Goal: Entertainment & Leisure: Consume media (video, audio)

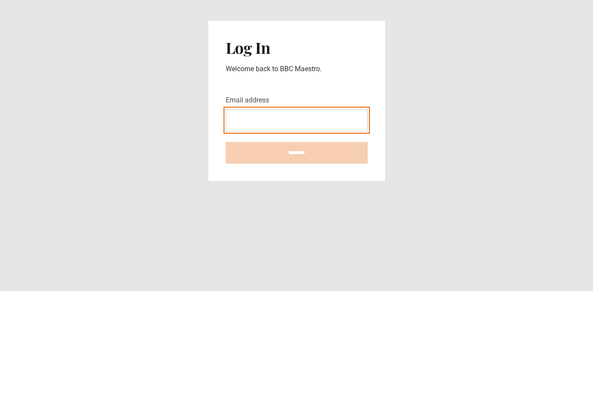
type input "**********"
click at [297, 262] on input "********" at bounding box center [297, 273] width 142 height 22
type input "**********"
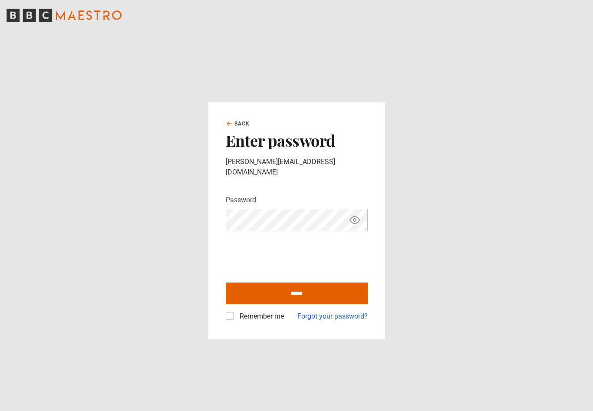
click at [307, 294] on input "******" at bounding box center [297, 294] width 142 height 22
type input "**********"
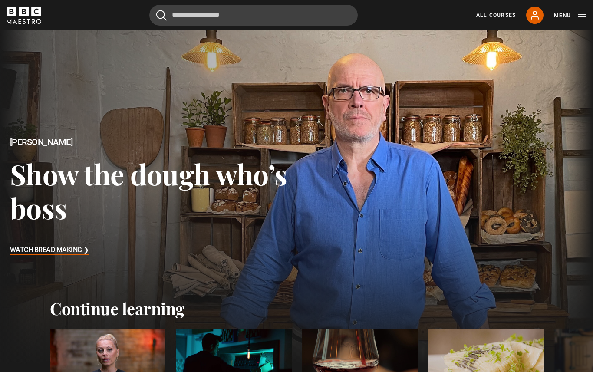
click at [501, 18] on link "All Courses" at bounding box center [497, 15] width 40 height 8
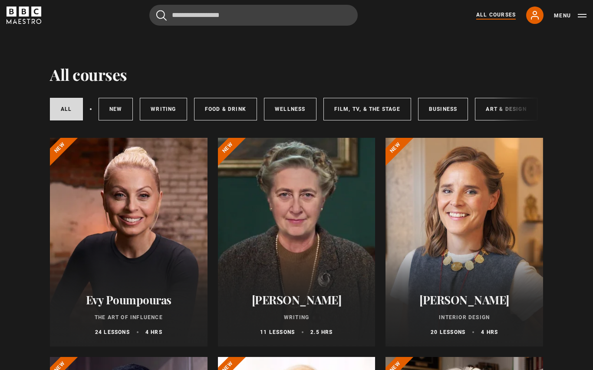
click at [234, 105] on link "Food & Drink" at bounding box center [225, 109] width 63 height 23
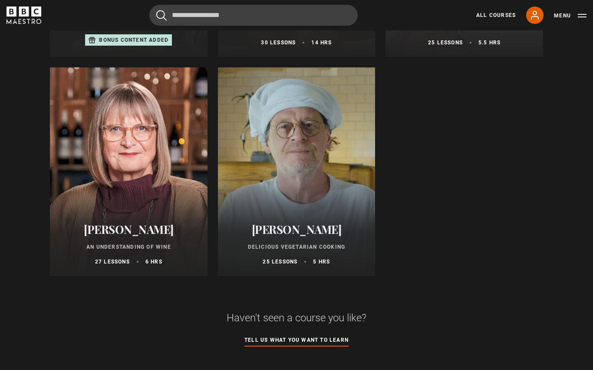
scroll to position [509, 0]
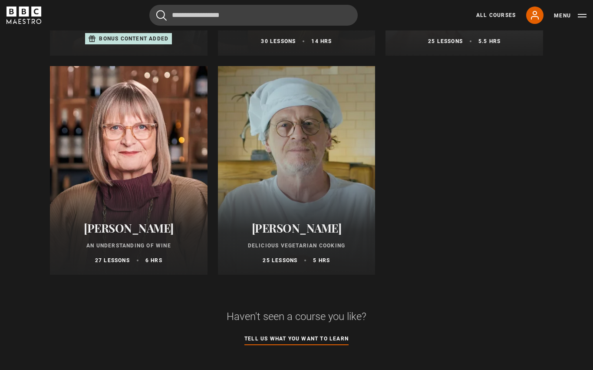
click at [319, 232] on h2 "[PERSON_NAME]" at bounding box center [297, 228] width 137 height 13
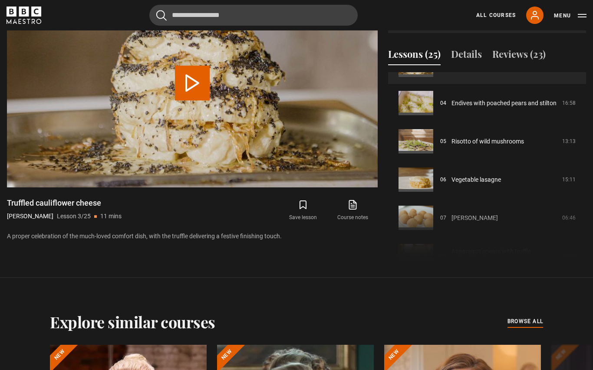
scroll to position [143, 0]
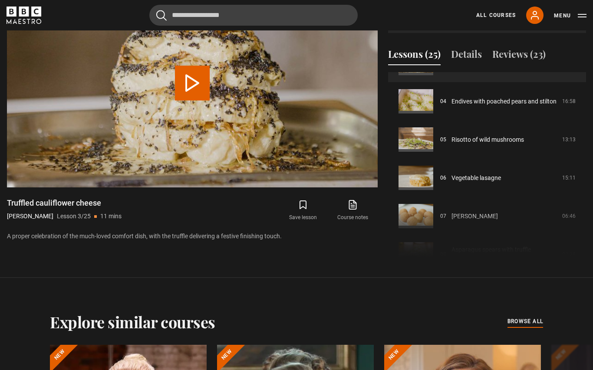
click at [462, 144] on link "Risotto of wild mushrooms" at bounding box center [488, 139] width 73 height 9
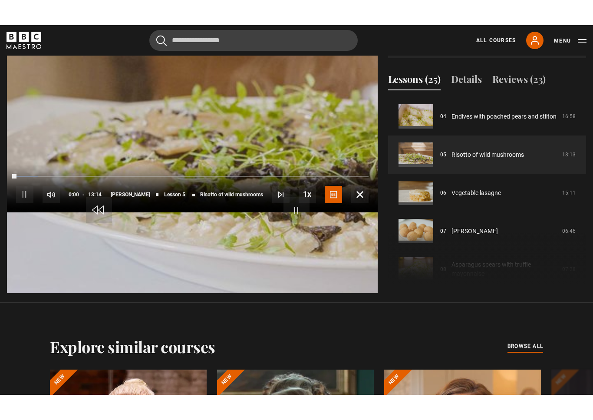
scroll to position [10, 0]
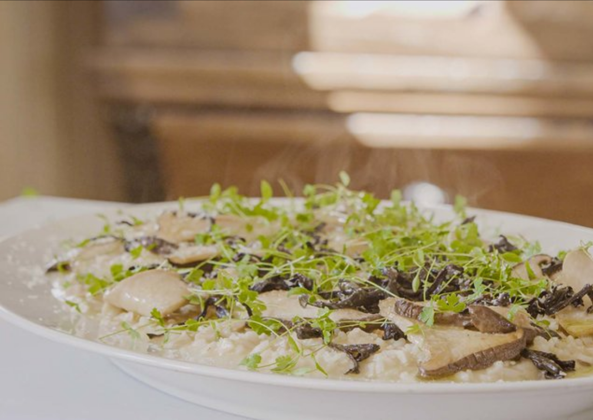
click at [353, 194] on video-js "Video Player is loading. Play Lesson Risotto of wild mushrooms 10s Skip Back 10…" at bounding box center [296, 210] width 593 height 420
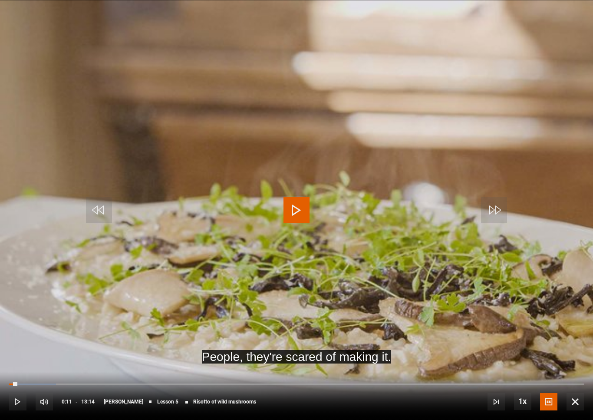
click at [285, 241] on video-js "People, they're scared of making it. Video Player is loading. Play Lesson Risot…" at bounding box center [296, 210] width 593 height 420
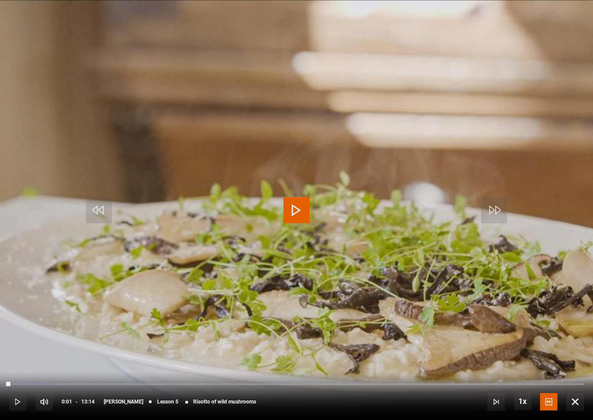
click at [110, 212] on span "Video Player" at bounding box center [99, 210] width 26 height 26
click at [111, 215] on span "Video Player" at bounding box center [99, 210] width 26 height 26
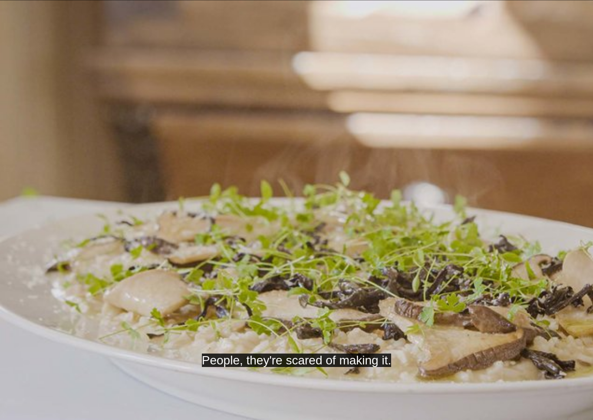
click at [493, 324] on video-js "People, they're scared of making it. Video Player is loading. Play Lesson Risot…" at bounding box center [296, 210] width 593 height 420
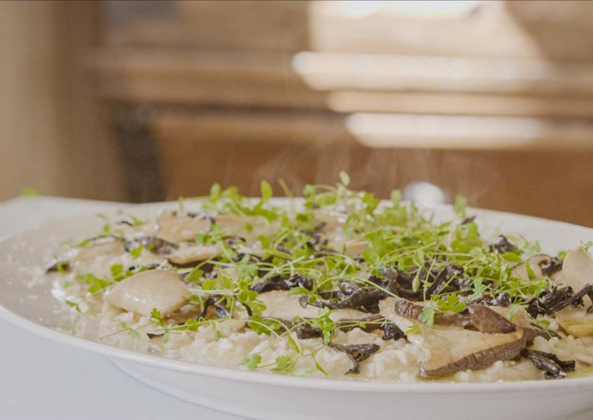
click at [503, 328] on video-js "Video Player is loading. Play Lesson Risotto of wild mushrooms 10s Skip Back 10…" at bounding box center [296, 210] width 593 height 420
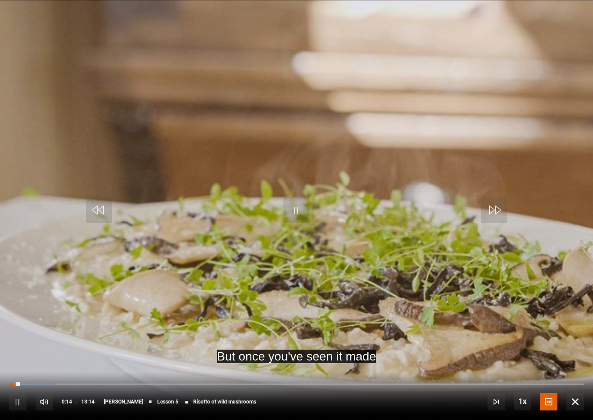
click at [481, 331] on video-js "But once you've seen it made Video Player is loading. Play Lesson Risotto of wi…" at bounding box center [296, 210] width 593 height 420
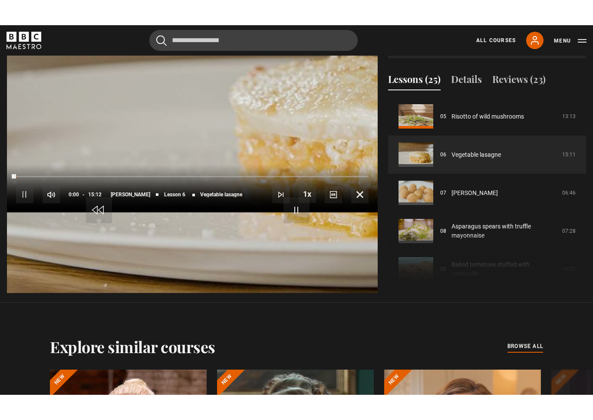
scroll to position [10, 0]
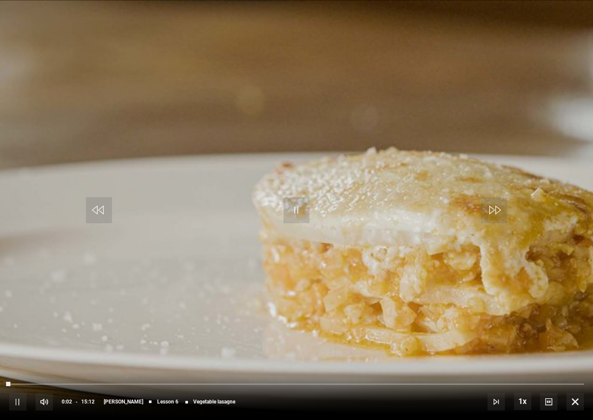
click at [346, 203] on video-js "Video Player is loading. Play Lesson Vegetable lasagne 10s Skip Back 10 seconds…" at bounding box center [296, 210] width 593 height 420
click at [302, 203] on span "Video Player" at bounding box center [297, 210] width 26 height 26
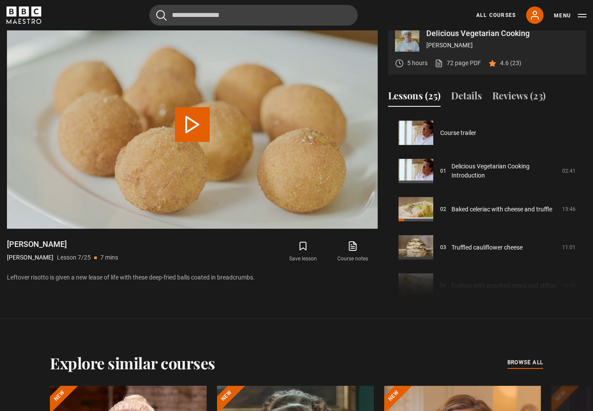
scroll to position [229, 0]
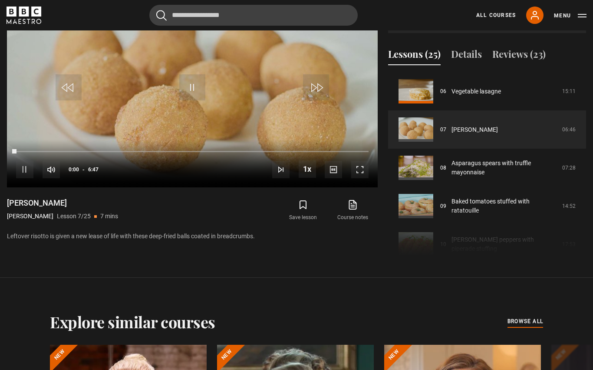
click at [368, 178] on span "Video Player" at bounding box center [359, 169] width 17 height 17
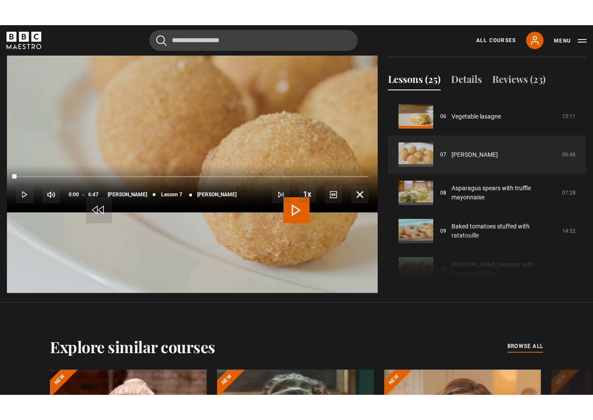
scroll to position [10, 0]
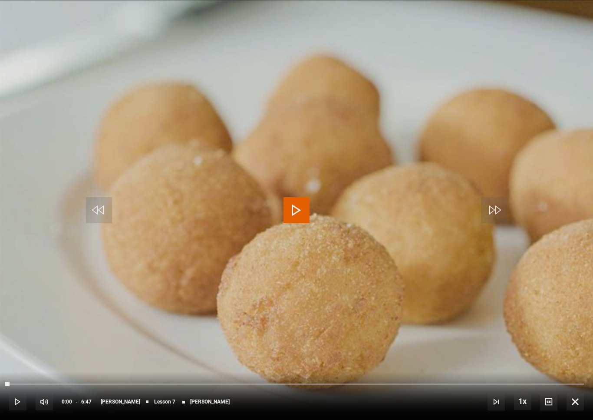
click at [301, 216] on span "Video Player" at bounding box center [297, 210] width 26 height 26
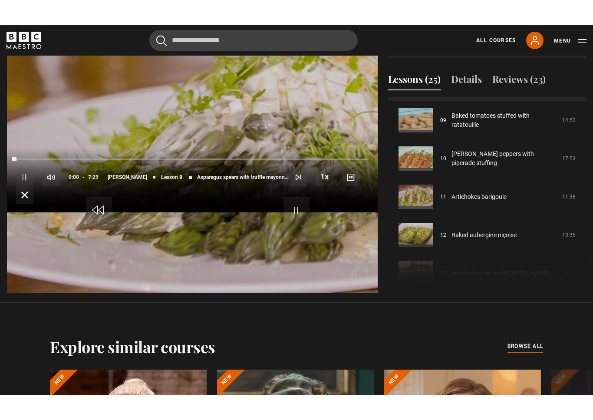
scroll to position [10, 0]
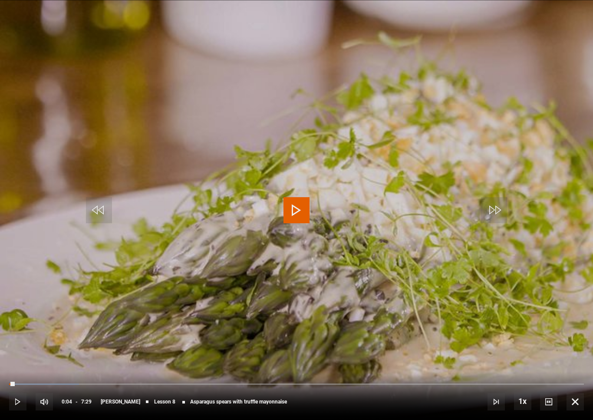
click at [294, 207] on span "Video Player" at bounding box center [297, 210] width 26 height 26
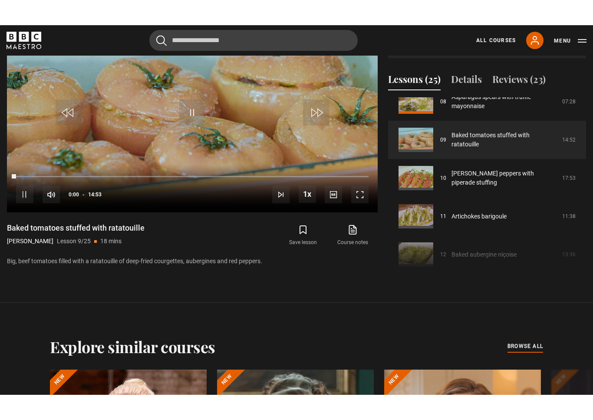
scroll to position [10, 0]
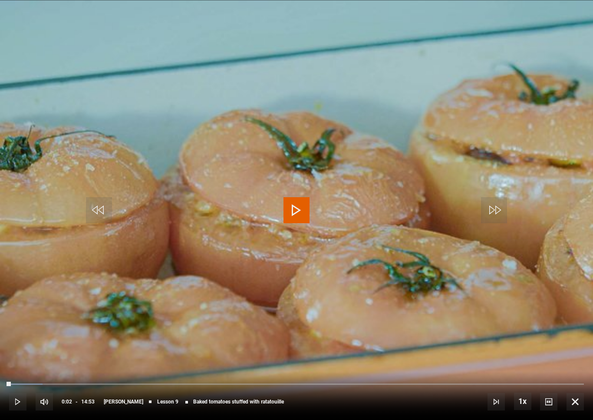
click at [296, 212] on span "Video Player" at bounding box center [297, 210] width 26 height 26
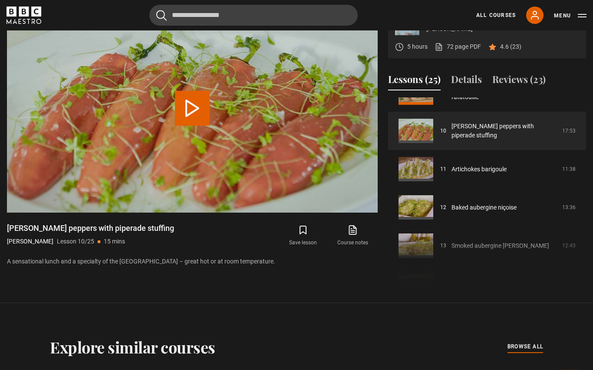
scroll to position [363, 0]
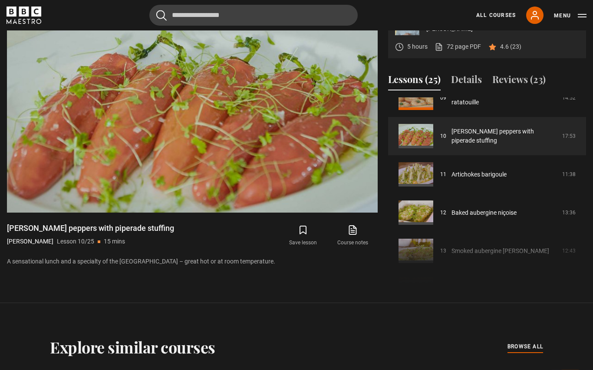
click at [227, 171] on video-js "Video Player is loading. Play Lesson [PERSON_NAME] peppers with piperade stuffi…" at bounding box center [192, 108] width 371 height 209
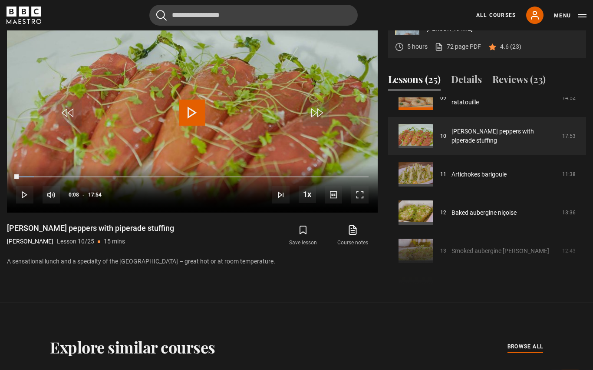
scroll to position [0, 0]
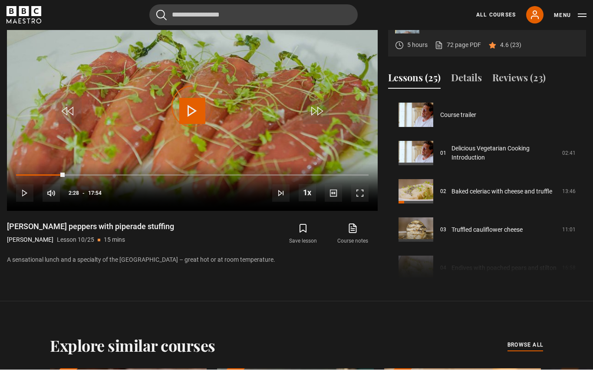
click at [65, 176] on div "Progress Bar" at bounding box center [40, 176] width 49 height 2
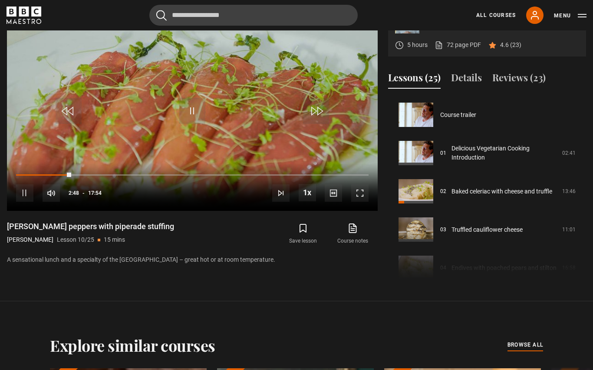
click at [125, 211] on div "10s Skip Back 10 seconds Pause 10s Skip Forward 10 seconds Loaded : 15.68% Paus…" at bounding box center [192, 187] width 371 height 48
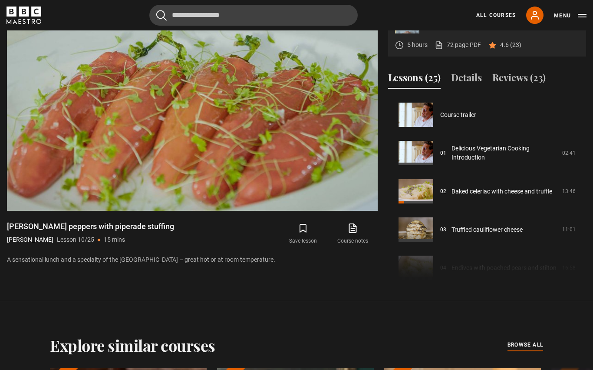
click at [204, 187] on video-js "Video Player is loading. Play Lesson Romano peppers with piperade stuffing 10s …" at bounding box center [192, 106] width 371 height 209
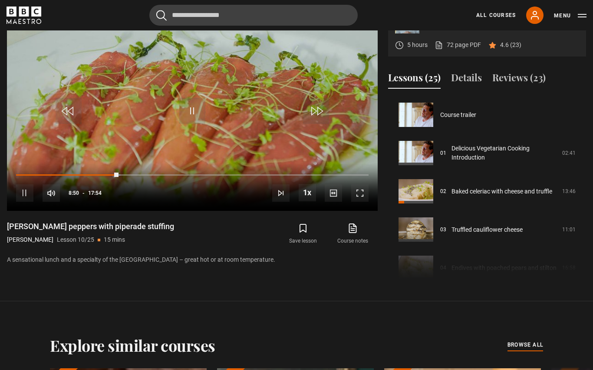
click at [191, 176] on div "Loaded : 29.55%" at bounding box center [192, 175] width 353 height 2
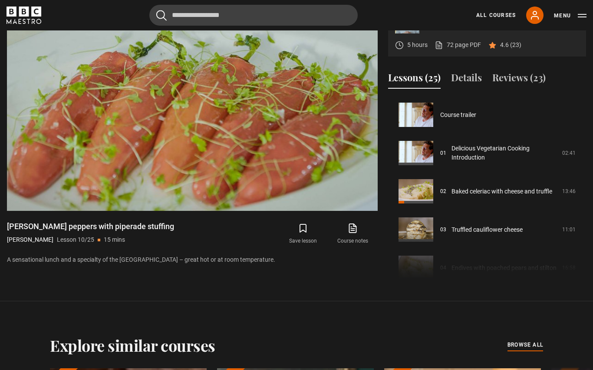
click at [226, 162] on video-js "Video Player is loading. Play Lesson Romano peppers with piperade stuffing 10s …" at bounding box center [192, 106] width 371 height 209
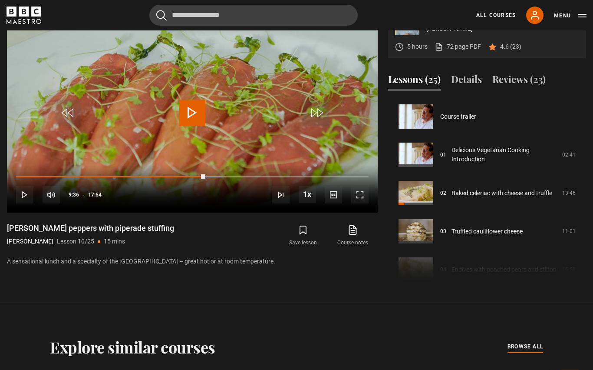
scroll to position [404, 0]
click at [206, 178] on div "Progress Bar" at bounding box center [110, 177] width 189 height 2
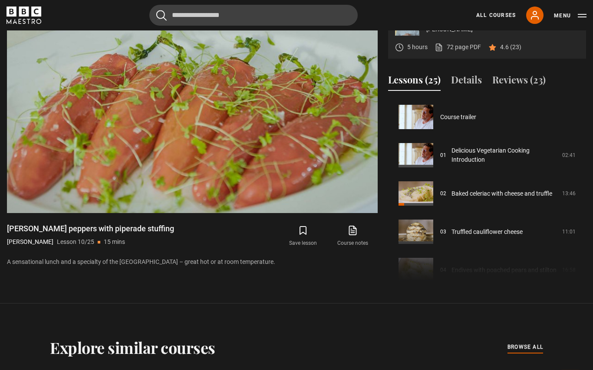
click at [271, 188] on video-js "Video Player is loading. Play Lesson Romano peppers with piperade stuffing 10s …" at bounding box center [192, 108] width 371 height 209
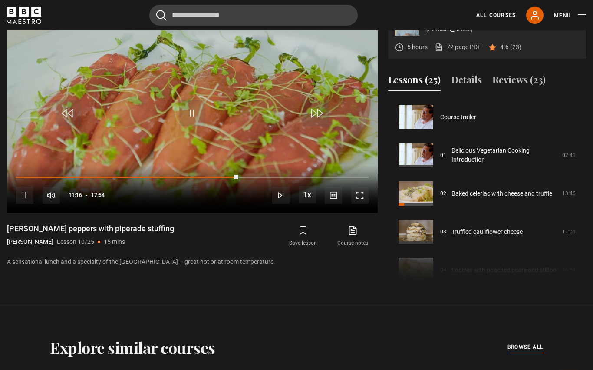
click at [275, 178] on div "Loaded : 64.21%" at bounding box center [192, 177] width 353 height 2
click at [259, 149] on video-js "Video Player is loading. Play Lesson Romano peppers with piperade stuffing 10s …" at bounding box center [192, 108] width 371 height 209
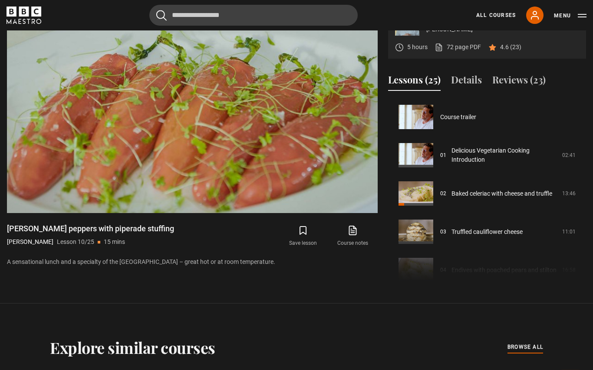
click at [221, 169] on video-js "Video Player is loading. Play Lesson Romano peppers with piperade stuffing 10s …" at bounding box center [192, 108] width 371 height 209
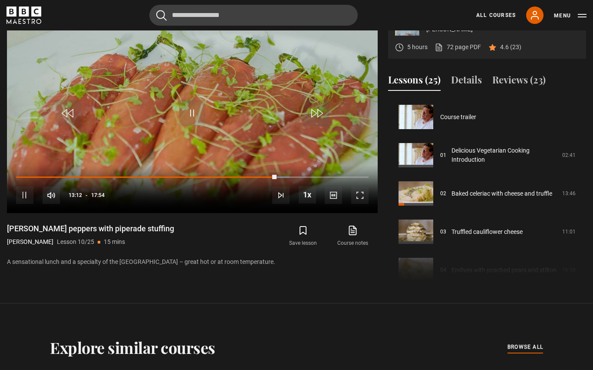
click at [300, 178] on div "Loaded : 77.73%" at bounding box center [192, 177] width 353 height 2
click at [313, 178] on div "Progress Bar" at bounding box center [165, 177] width 298 height 2
click at [267, 166] on video-js "Video Player is loading. Play Lesson Romano peppers with piperade stuffing 10s …" at bounding box center [192, 108] width 371 height 209
click at [48, 213] on div "10s Skip Back 10 seconds Pause 10s Skip Forward 10 seconds Loaded : 83.55% Paus…" at bounding box center [192, 189] width 371 height 48
click at [70, 213] on div "10s Skip Back 10 seconds Play 10s Skip Forward 10 seconds Loaded : 84.24% Play …" at bounding box center [192, 189] width 371 height 48
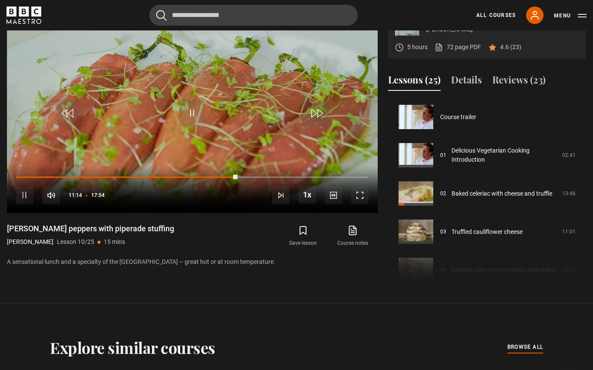
click at [219, 177] on video-js "Video Player is loading. Play Lesson Romano peppers with piperade stuffing 10s …" at bounding box center [192, 108] width 371 height 209
click at [153, 213] on div "10s Skip Back 10 seconds Play 10s Skip Forward 10 seconds Loaded : 65.85% Play …" at bounding box center [192, 189] width 371 height 48
click at [147, 213] on div "10s Skip Back 10 seconds Play 10s Skip Forward 10 seconds Loaded : 65.85% Play …" at bounding box center [192, 189] width 371 height 48
click at [157, 213] on div "10s Skip Back 10 seconds Pause 10s Skip Forward 10 seconds Loaded : 66.58% Paus…" at bounding box center [192, 189] width 371 height 48
click at [143, 213] on div "10s Skip Back 10 seconds Pause 10s Skip Forward 10 seconds Loaded : 67.49% Paus…" at bounding box center [192, 189] width 371 height 48
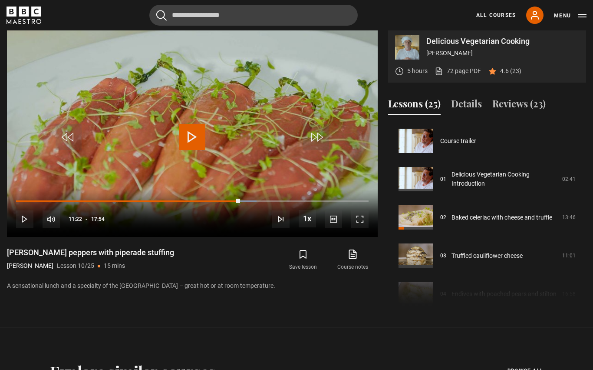
scroll to position [380, 0]
click at [140, 238] on div "10s Skip Back 10 seconds Pause 10s Skip Forward 10 seconds Loaded : 68.18% Paus…" at bounding box center [192, 213] width 371 height 48
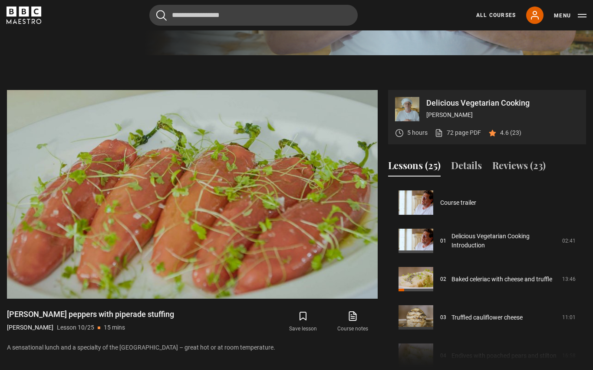
scroll to position [319, 0]
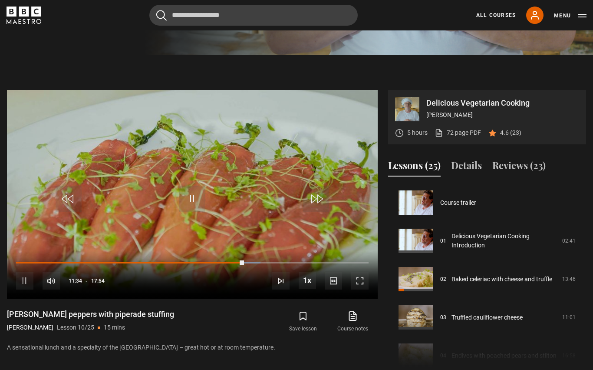
click at [275, 205] on video-js "Video Player is loading. Play Lesson Romano peppers with piperade stuffing 10s …" at bounding box center [192, 194] width 371 height 209
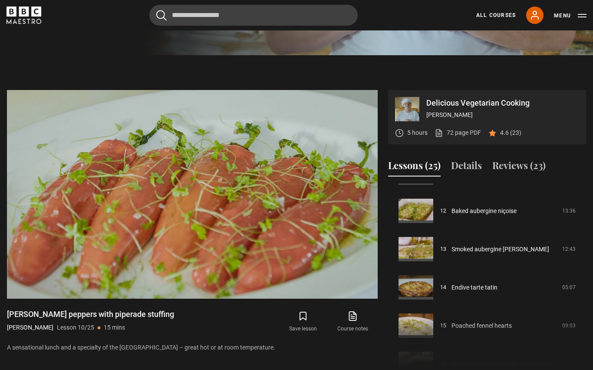
scroll to position [456, 0]
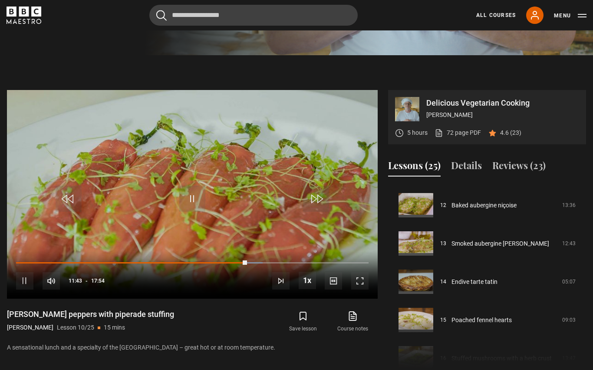
click at [452, 210] on link "Baked aubergine niçoise" at bounding box center [484, 205] width 65 height 9
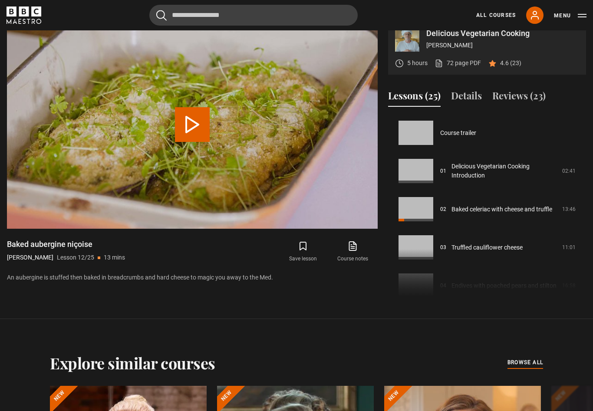
scroll to position [421, 0]
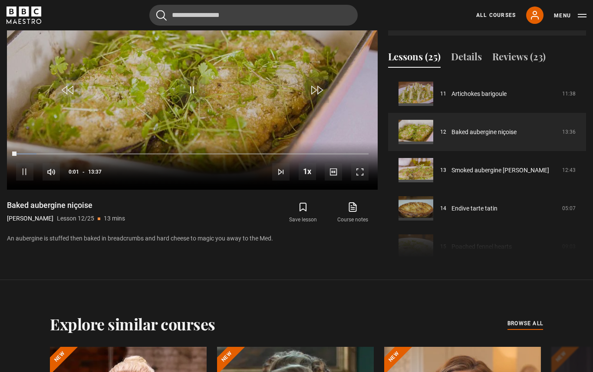
click at [79, 190] on div "10s Skip Back 10 seconds Pause 10s Skip Forward 10 seconds Loaded : 5.78% Pause…" at bounding box center [192, 166] width 371 height 48
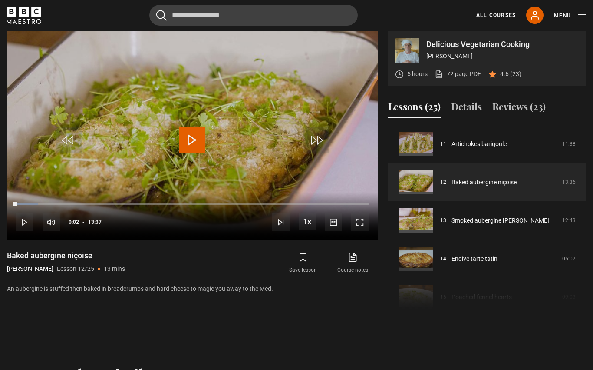
scroll to position [378, 0]
click at [75, 205] on div "Progress Bar" at bounding box center [47, 204] width 62 height 2
click at [270, 192] on video-js "Video Player is loading. Play Lesson Baked aubergine niçoise 10s Skip Back 10 s…" at bounding box center [192, 135] width 371 height 209
click at [133, 240] on div "10s Skip Back 10 seconds Pause 10s Skip Forward 10 seconds Loaded : 18.33% Paus…" at bounding box center [192, 216] width 371 height 48
click at [131, 205] on div "Loaded : 18.33%" at bounding box center [192, 204] width 353 height 2
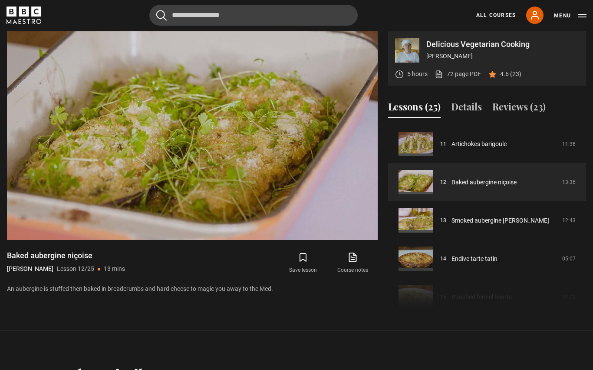
click at [168, 184] on video-js "Video Player is loading. Play Lesson Baked aubergine niçoise 10s Skip Back 10 s…" at bounding box center [192, 135] width 371 height 209
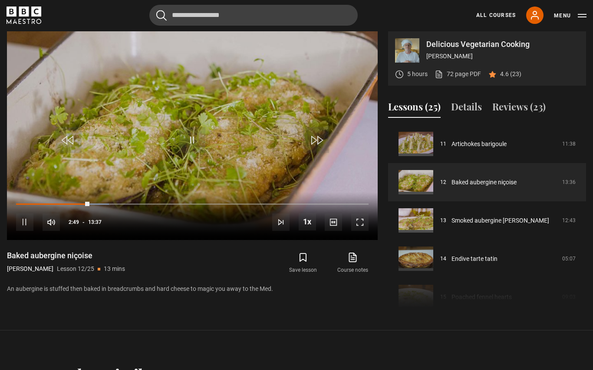
click at [125, 205] on div "Loaded : 26.31%" at bounding box center [192, 204] width 353 height 2
click at [152, 240] on div "10s Skip Back 10 seconds Pause 10s Skip Forward 10 seconds Loaded : 26.92% Paus…" at bounding box center [192, 216] width 371 height 48
click at [162, 240] on div "10s Skip Back 10 seconds Pause 10s Skip Forward 10 seconds Loaded : 27.03% Paus…" at bounding box center [192, 216] width 371 height 48
click at [150, 205] on div "Loaded : 27.03%" at bounding box center [192, 204] width 353 height 2
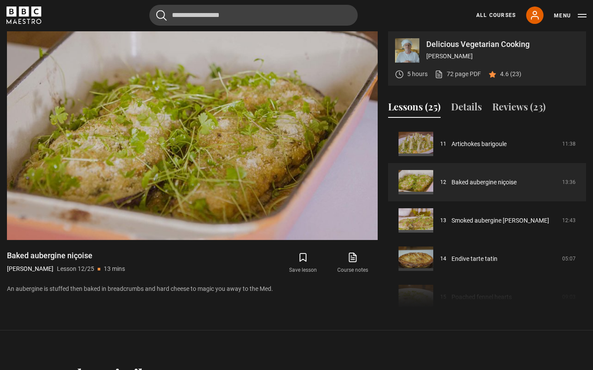
click at [215, 202] on video-js "Video Player is loading. Play Lesson Baked aubergine niçoise 10s Skip Back 10 s…" at bounding box center [192, 135] width 371 height 209
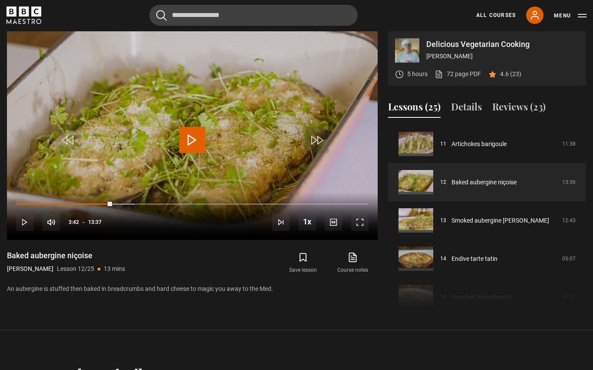
click at [143, 240] on div "10s Skip Back 10 seconds Play 10s Skip Forward 10 seconds Loaded : 33.64% Play …" at bounding box center [192, 216] width 371 height 48
click at [148, 202] on video-js "Video Player is loading. Play Lesson Baked aubergine niçoise 10s Skip Back 10 s…" at bounding box center [192, 135] width 371 height 209
click at [113, 205] on div "Progress Bar" at bounding box center [64, 204] width 97 height 2
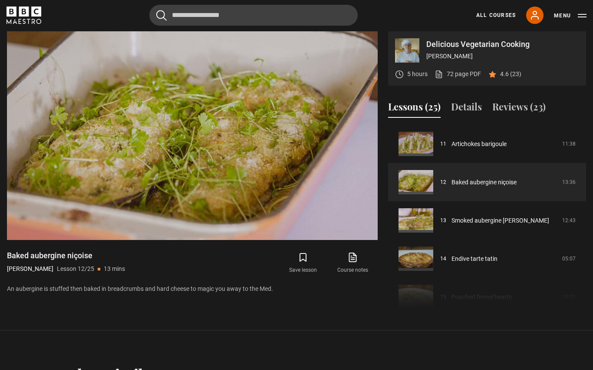
click at [216, 195] on video-js "Video Player is loading. Play Lesson Baked aubergine niçoise 10s Skip Back 10 s…" at bounding box center [192, 135] width 371 height 209
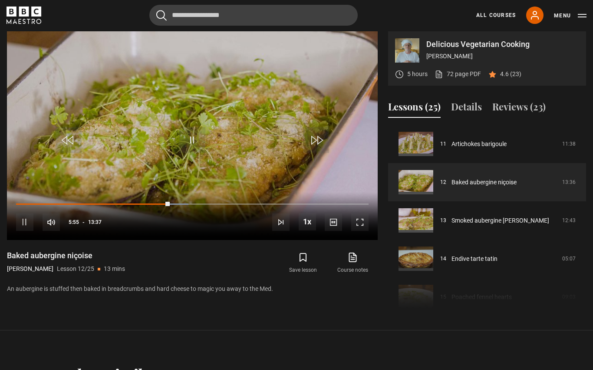
click at [224, 240] on div "10s Skip Back 10 seconds Pause 10s Skip Forward 10 seconds Loaded : 48.94% Paus…" at bounding box center [192, 216] width 371 height 48
click at [275, 205] on div "Loaded : 66.69%" at bounding box center [192, 204] width 353 height 2
click at [225, 189] on video-js "Video Player is loading. Play Lesson Baked aubergine niçoise 10s Skip Back 10 s…" at bounding box center [192, 135] width 371 height 209
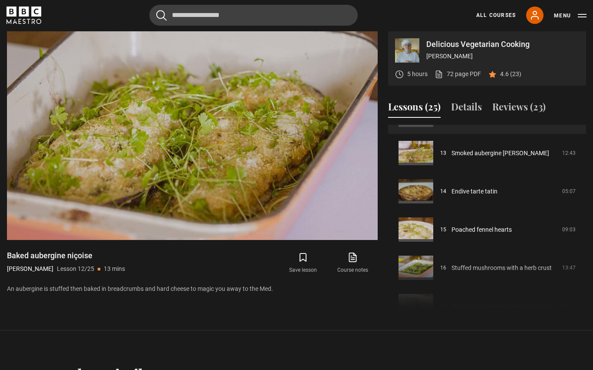
scroll to position [491, 0]
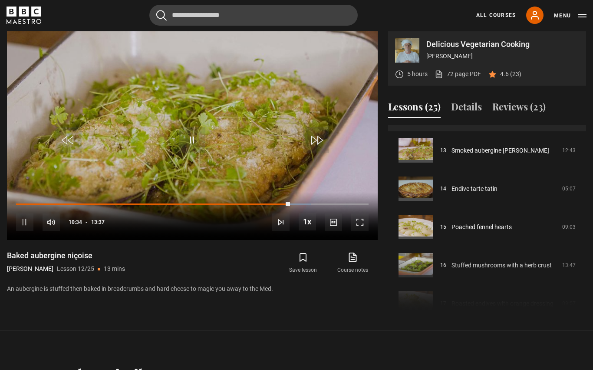
click at [527, 270] on link "Stuffed mushrooms with a herb crust" at bounding box center [502, 265] width 100 height 9
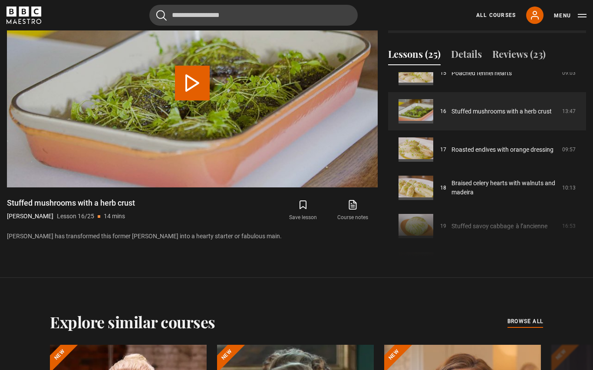
scroll to position [592, 0]
click at [501, 116] on link "Stuffed mushrooms with a herb crust" at bounding box center [502, 110] width 100 height 9
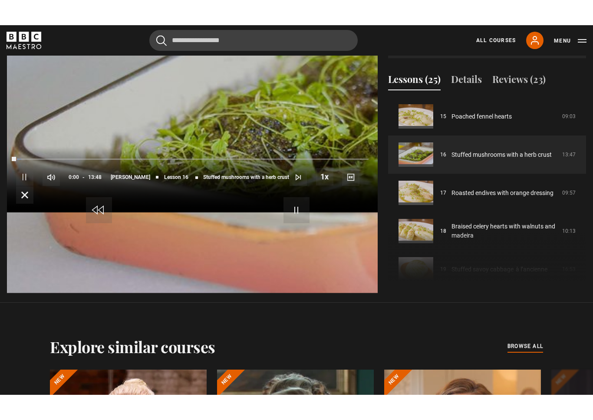
scroll to position [10, 0]
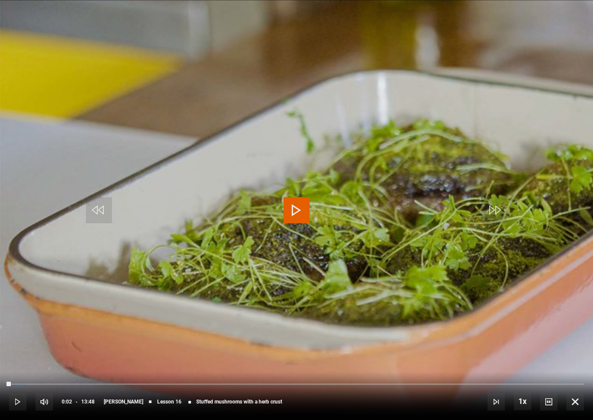
click at [304, 214] on span "Video Player" at bounding box center [297, 210] width 26 height 26
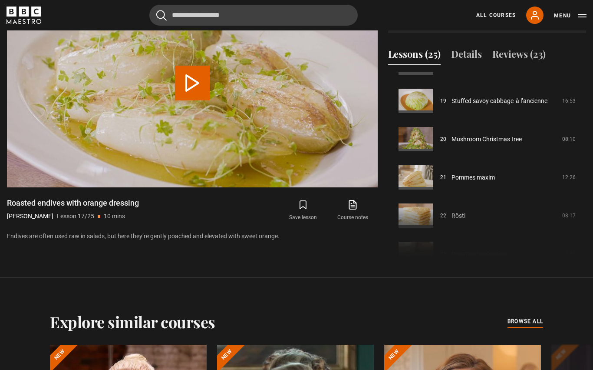
scroll to position [723, 0]
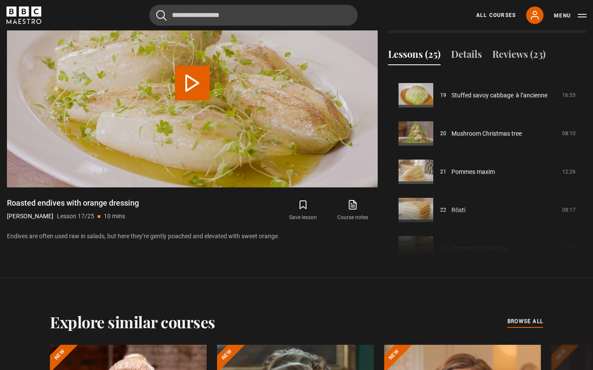
click at [452, 100] on link "Stuffed savoy cabbage  à l’ancienne" at bounding box center [500, 95] width 96 height 9
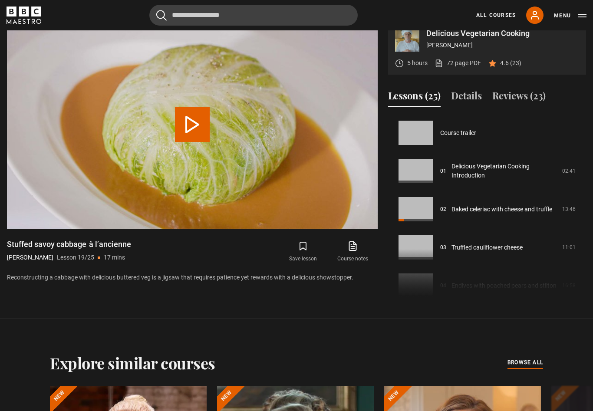
scroll to position [688, 0]
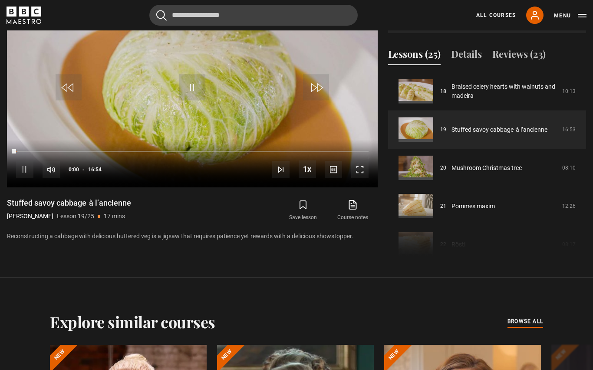
click at [56, 152] on div "Loaded : 0.00%" at bounding box center [192, 152] width 353 height 2
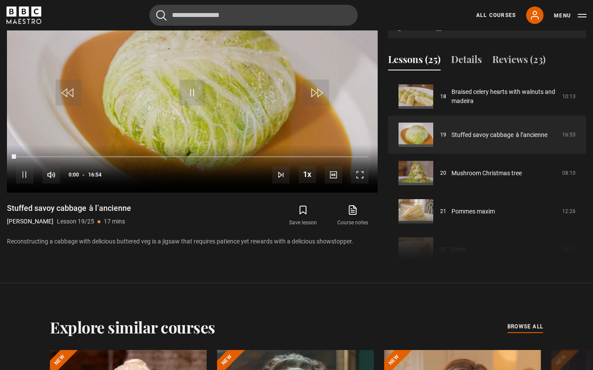
scroll to position [424, 0]
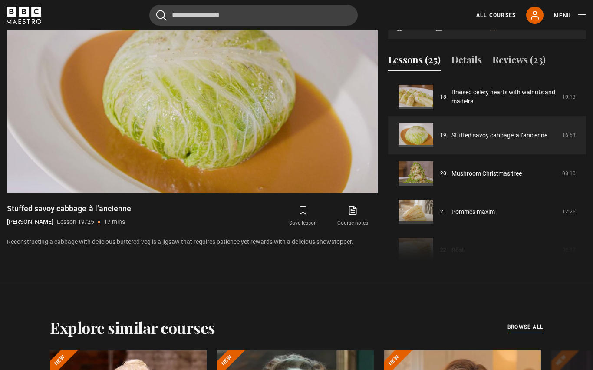
click at [215, 147] on video-js "Video Player is loading. Play Lesson Stuffed savoy cabbage  à l’ancienne 10s Sk…" at bounding box center [192, 88] width 371 height 209
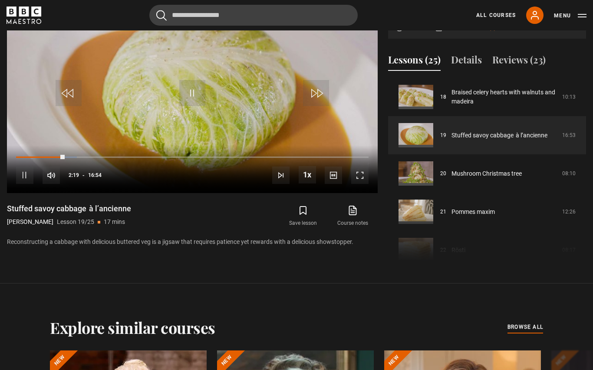
click at [49, 158] on div "Progress Bar" at bounding box center [40, 157] width 49 height 2
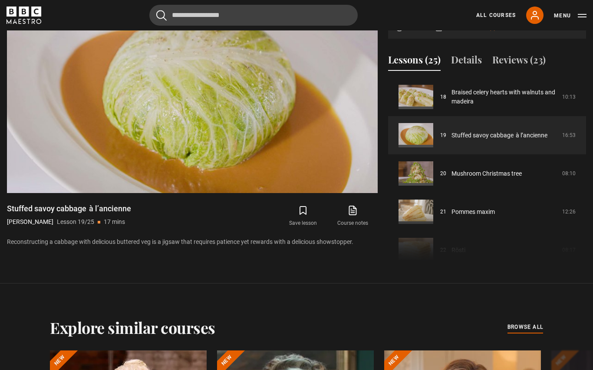
click at [153, 155] on video-js "Video Player is loading. Play Lesson Stuffed savoy cabbage  à l’ancienne 10s Sk…" at bounding box center [192, 88] width 371 height 209
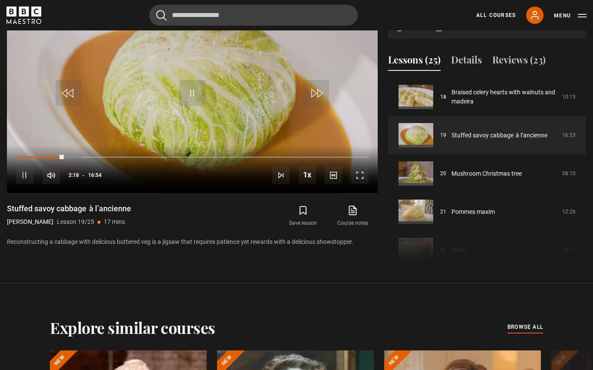
click at [108, 158] on div "Loaded : 18.56%" at bounding box center [192, 157] width 353 height 2
click at [69, 158] on div "Progress Bar" at bounding box center [42, 157] width 53 height 2
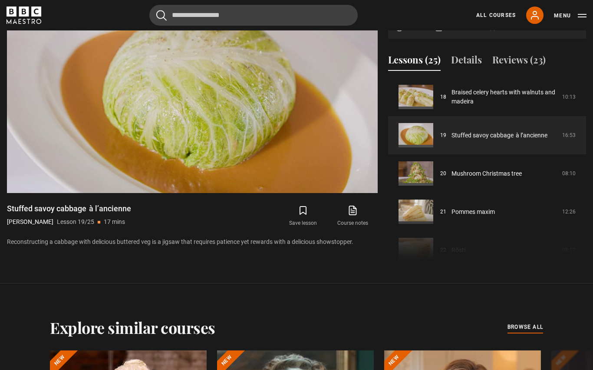
click at [198, 178] on video-js "Video Player is loading. Play Lesson Stuffed savoy cabbage  à l’ancienne 10s Sk…" at bounding box center [192, 88] width 371 height 209
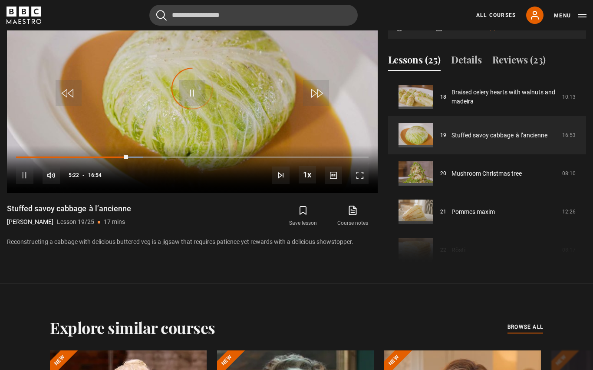
click at [166, 158] on div "Loaded : 35.96%" at bounding box center [192, 157] width 353 height 2
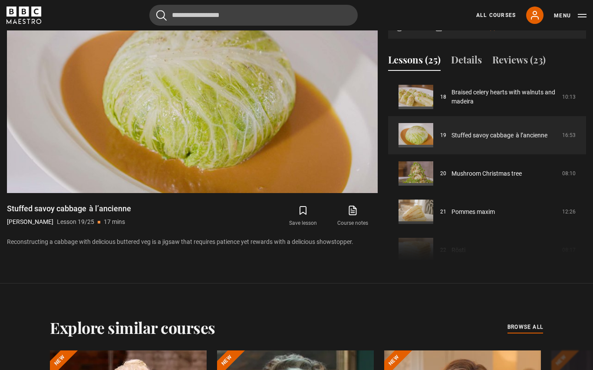
click at [245, 159] on video-js "Video Player is loading. Play Lesson Stuffed savoy cabbage  à l’ancienne 10s Sk…" at bounding box center [192, 88] width 371 height 209
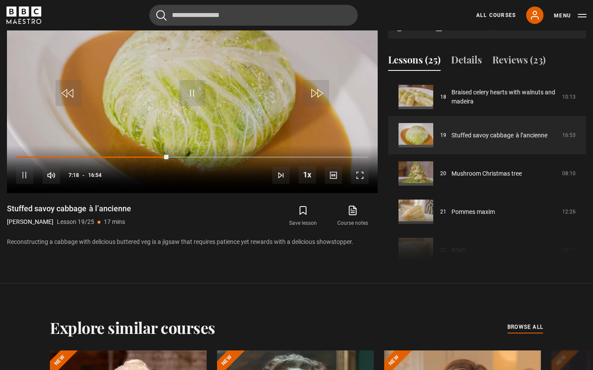
click at [218, 158] on div "Loaded : 45.36%" at bounding box center [192, 157] width 353 height 2
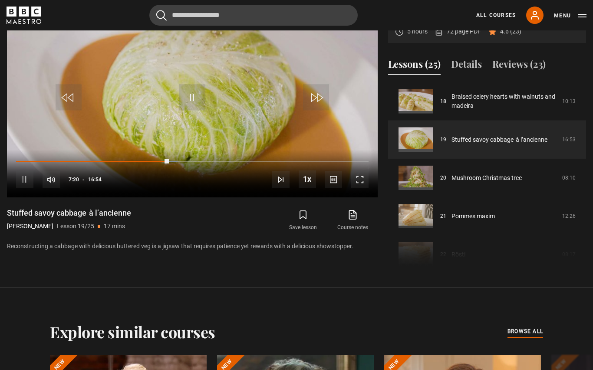
scroll to position [418, 0]
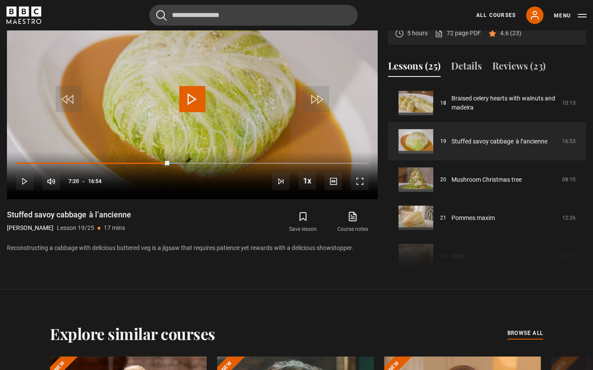
click at [204, 199] on div "10s Skip Back 10 seconds Play 10s Skip Forward 10 seconds Loaded : 46.33% Play …" at bounding box center [192, 175] width 371 height 48
click at [204, 164] on div "Progress Bar" at bounding box center [110, 163] width 188 height 2
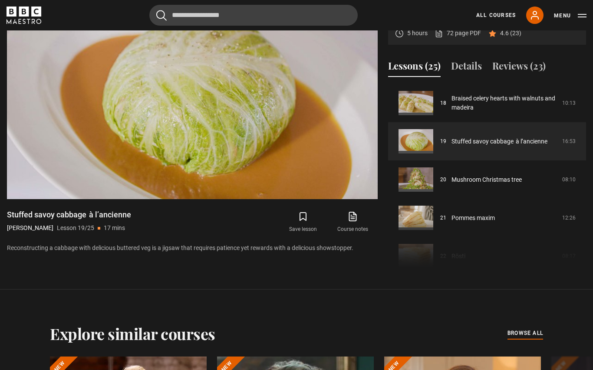
click at [473, 184] on link "Mushroom Christmas tree" at bounding box center [487, 179] width 70 height 9
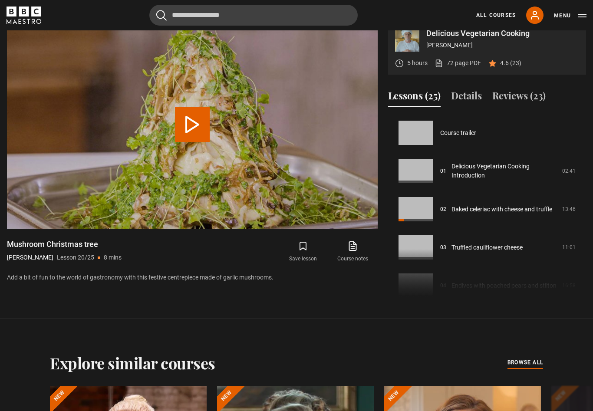
scroll to position [726, 0]
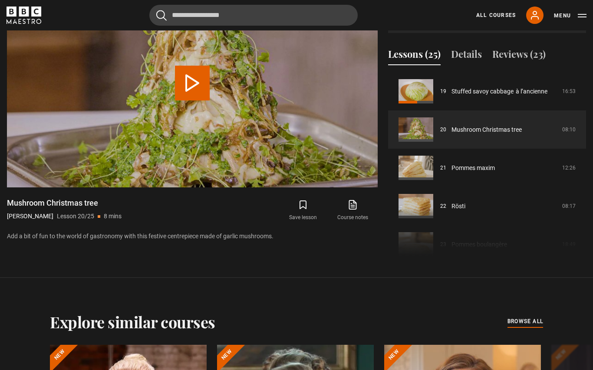
click at [452, 172] on link "Pommes maxim" at bounding box center [473, 167] width 43 height 9
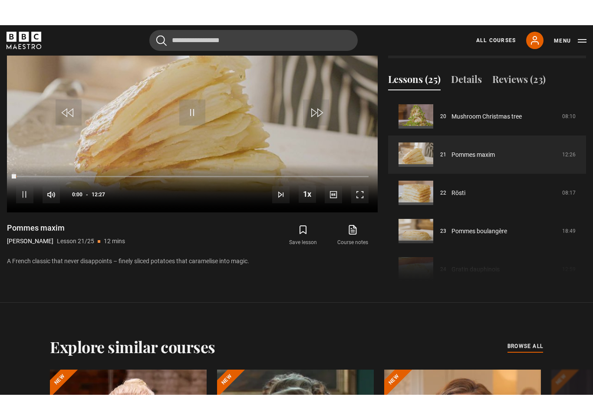
scroll to position [10, 0]
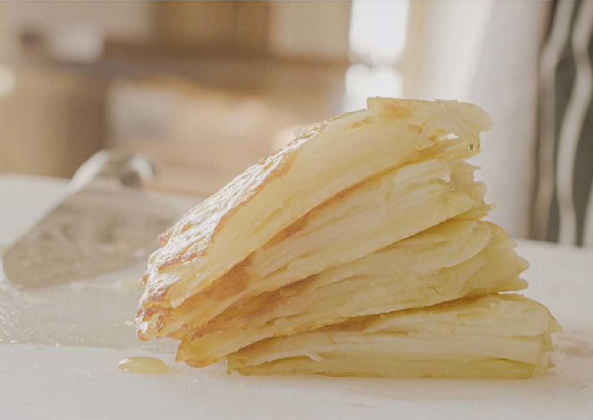
click at [343, 210] on video-js "Video Player is loading. Play Lesson Pommes maxim 10s Skip Back 10 seconds Paus…" at bounding box center [296, 210] width 593 height 420
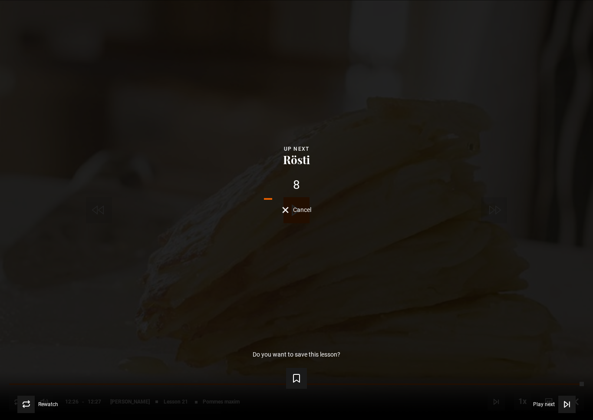
click at [536, 1] on div "Lesson Completed Up next Rösti 8 Cancel Do you want to save this lesson? Save l…" at bounding box center [296, 210] width 593 height 420
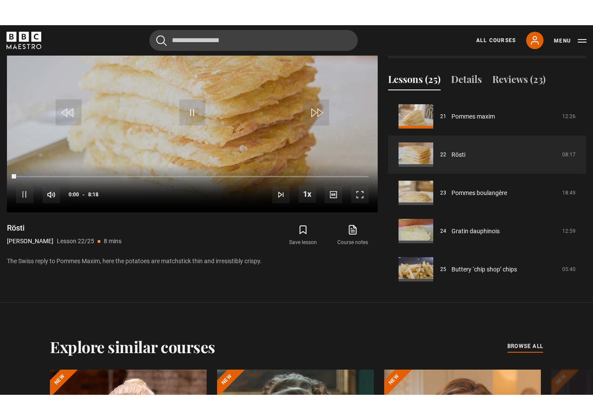
scroll to position [10, 0]
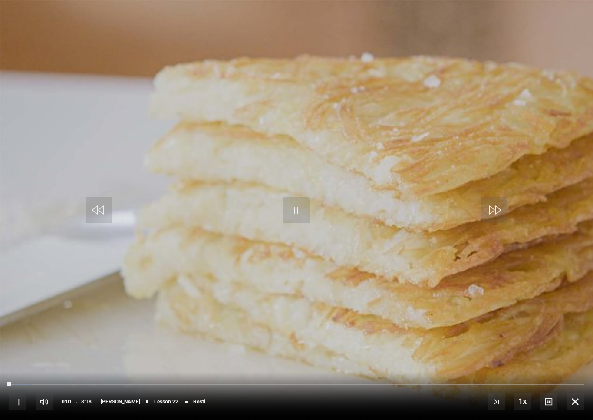
click at [303, 208] on span "Video Player" at bounding box center [297, 210] width 26 height 26
click at [301, 214] on span "Video Player" at bounding box center [297, 210] width 26 height 26
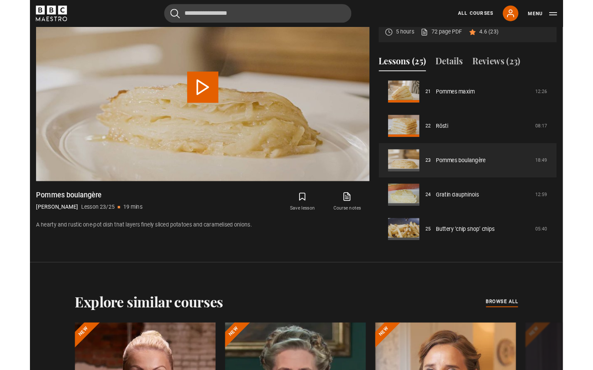
scroll to position [458, 0]
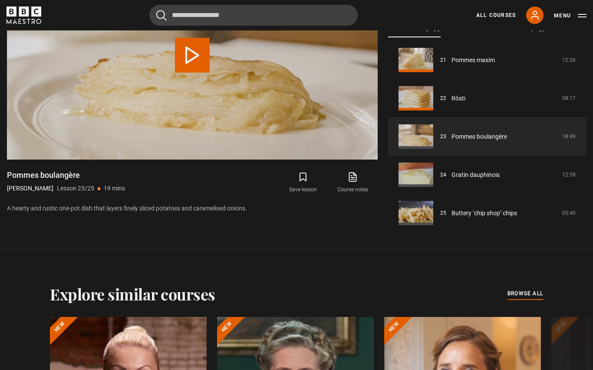
click at [487, 141] on link "Pommes boulangère" at bounding box center [480, 136] width 56 height 9
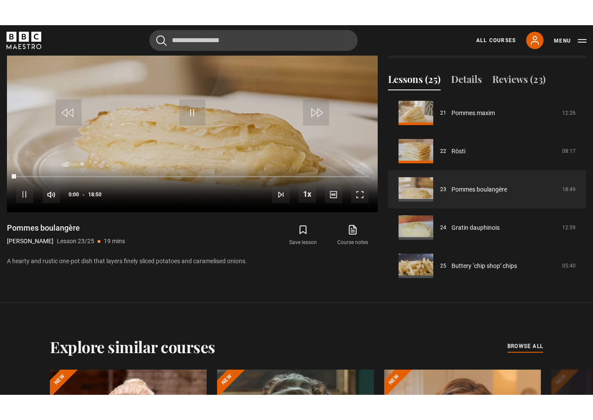
scroll to position [10, 0]
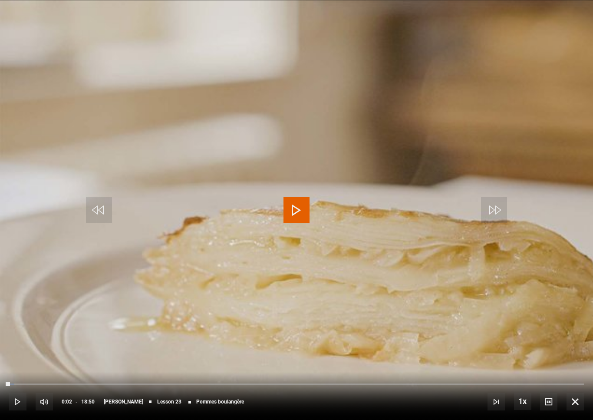
click at [302, 210] on span "Video Player" at bounding box center [297, 210] width 26 height 26
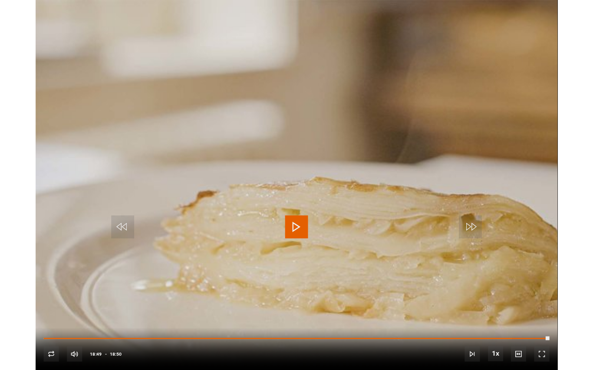
scroll to position [364, 0]
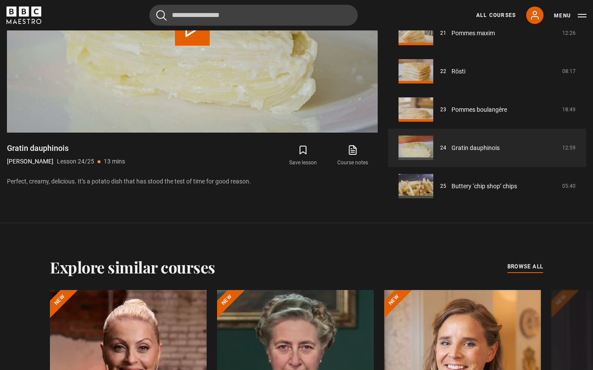
scroll to position [486, 0]
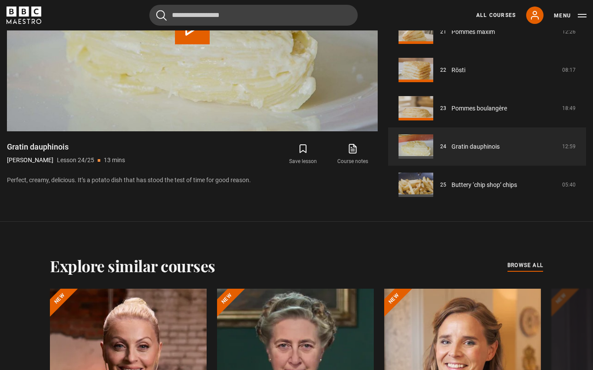
click at [354, 222] on section "Delicious Vegetarian Cooking Marco Pierre White 5 hours 72 page PDF (opens in n…" at bounding box center [296, 55] width 593 height 334
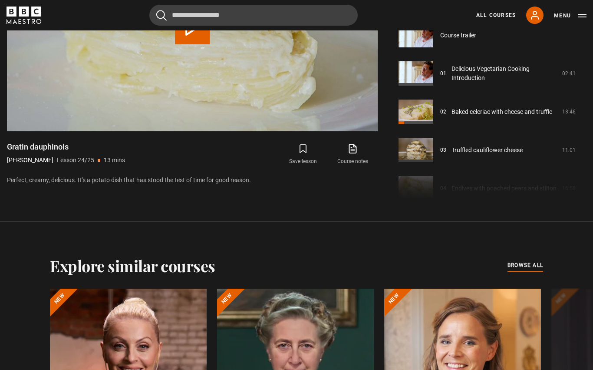
click at [501, 18] on link "All Courses" at bounding box center [497, 15] width 40 height 8
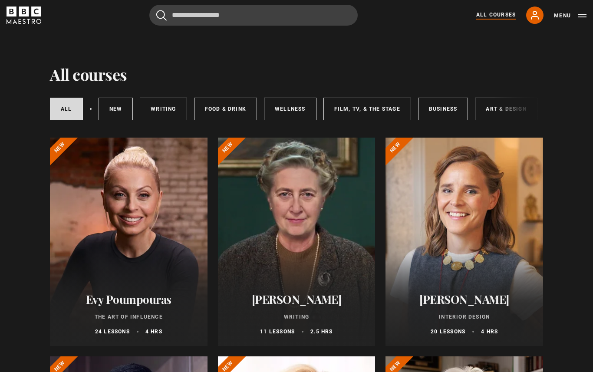
click at [236, 110] on link "Food & Drink" at bounding box center [225, 109] width 63 height 23
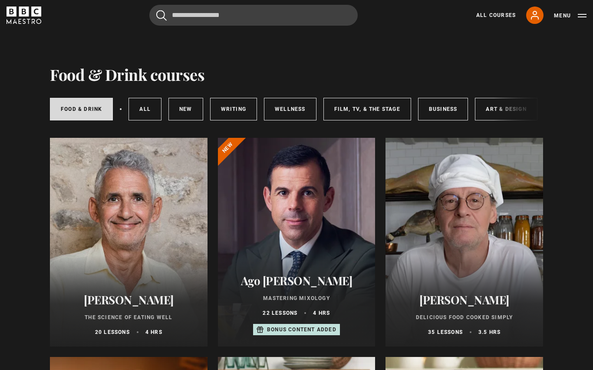
click at [358, 201] on div at bounding box center [297, 242] width 158 height 209
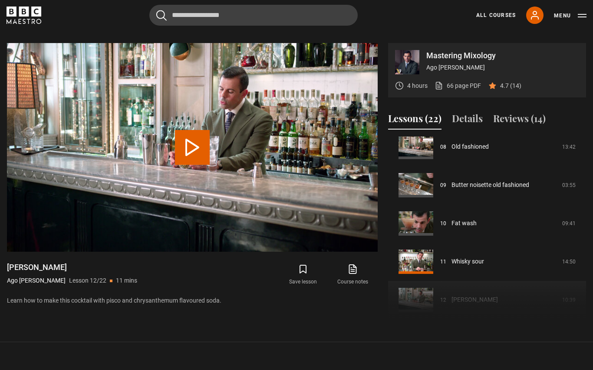
scroll to position [311, 0]
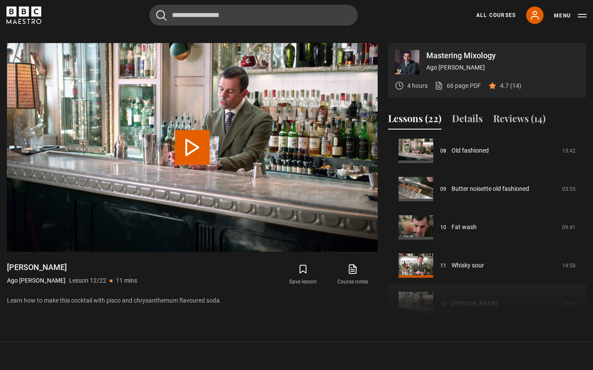
click at [513, 17] on link "All Courses" at bounding box center [497, 15] width 40 height 8
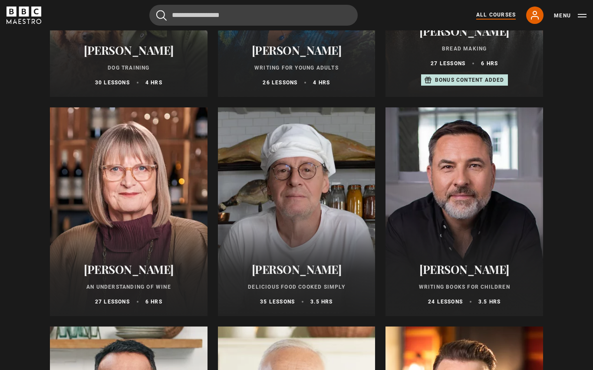
scroll to position [2896, 0]
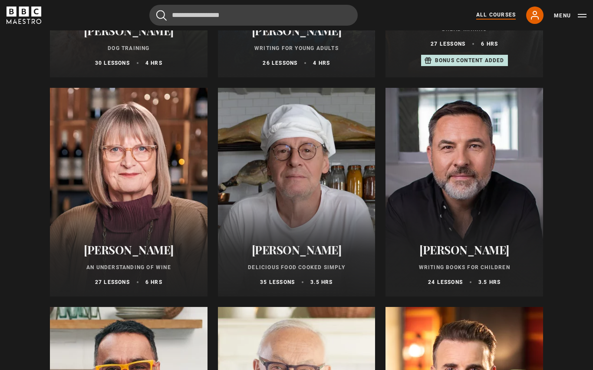
click at [299, 253] on h2 "[PERSON_NAME]" at bounding box center [297, 249] width 137 height 13
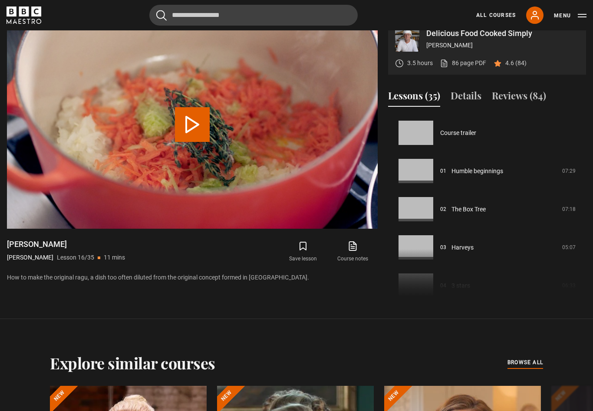
scroll to position [574, 0]
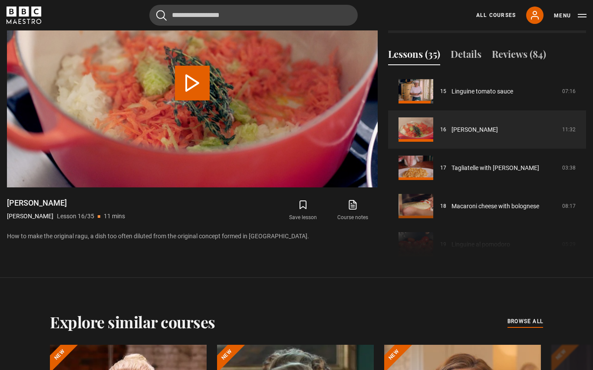
click at [464, 26] on link "86 page PDF (opens in new tab)" at bounding box center [463, 21] width 46 height 9
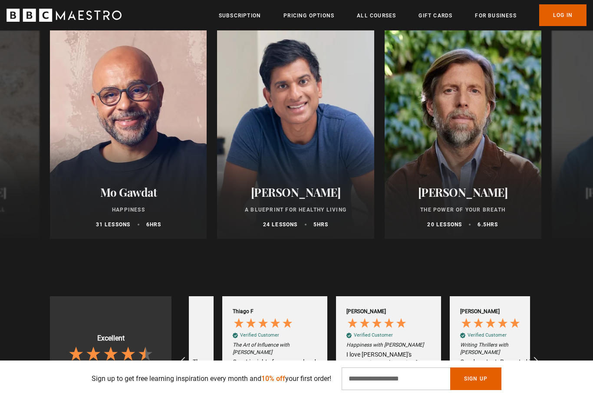
scroll to position [0, 569]
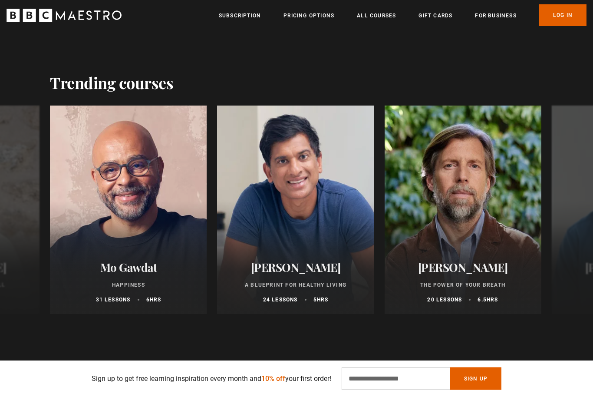
click at [310, 217] on div at bounding box center [295, 210] width 157 height 209
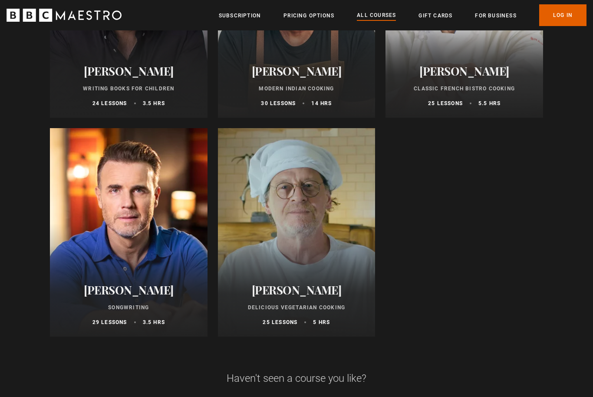
scroll to position [3295, 0]
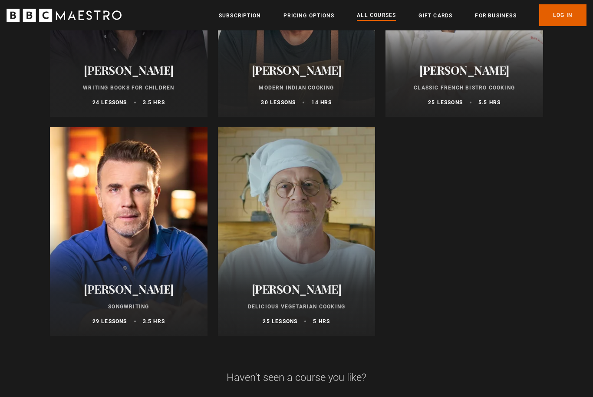
click at [150, 270] on div at bounding box center [129, 232] width 158 height 209
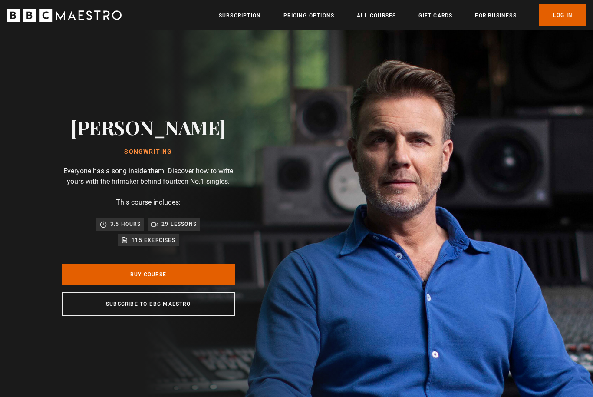
scroll to position [0, 114]
click at [168, 245] on p "115 exercises" at bounding box center [154, 240] width 44 height 9
